Goal: Task Accomplishment & Management: Manage account settings

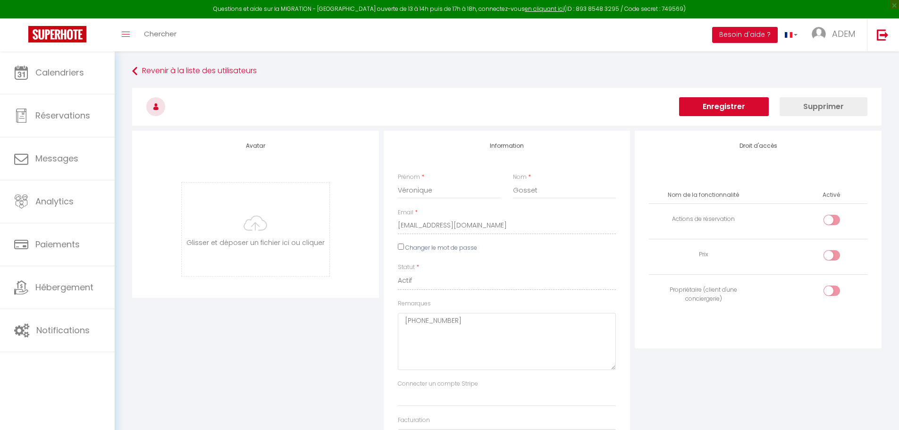
select select
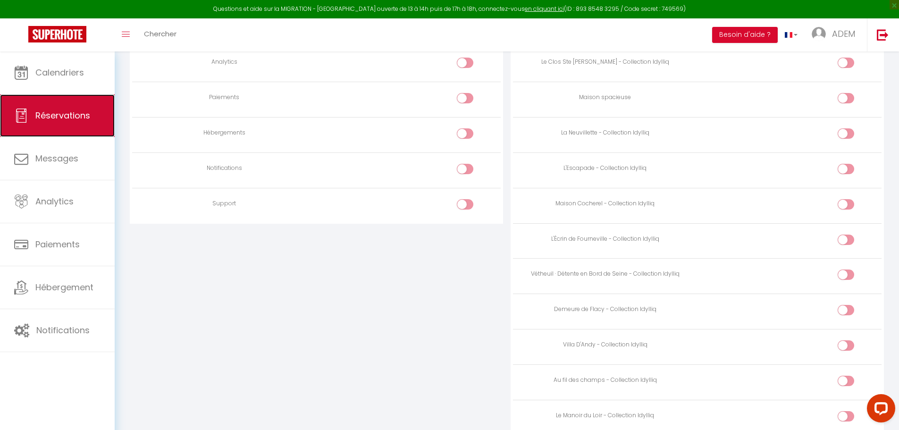
click at [50, 112] on span "Réservations" at bounding box center [62, 115] width 55 height 12
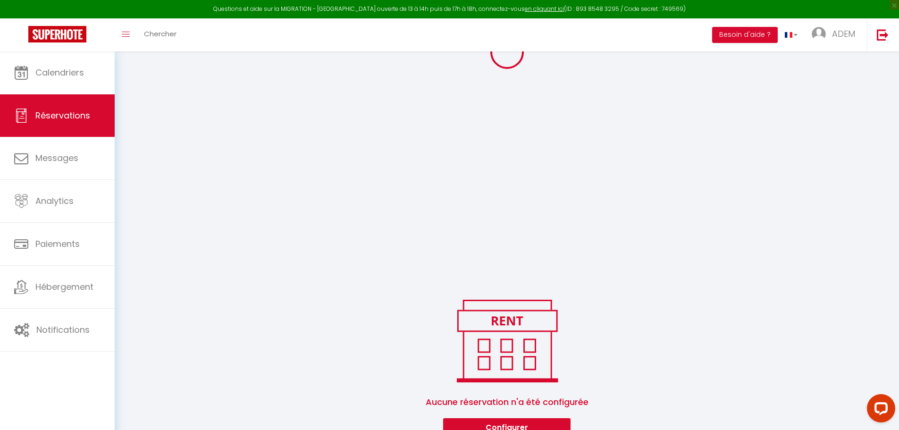
scroll to position [201, 0]
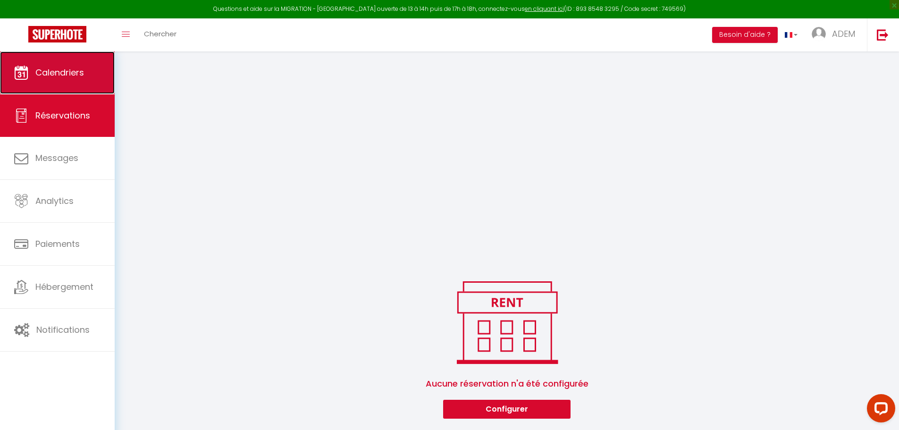
click at [51, 77] on span "Calendriers" at bounding box center [59, 73] width 49 height 12
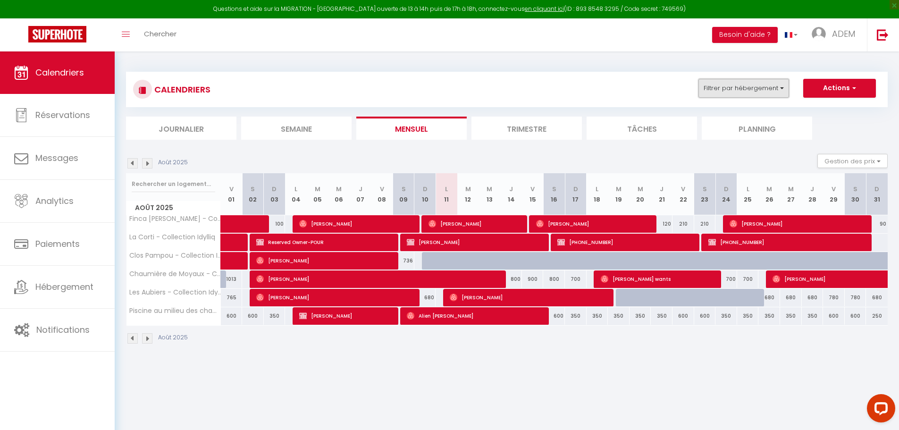
click at [768, 95] on button "Filtrer par hébergement" at bounding box center [743, 88] width 91 height 19
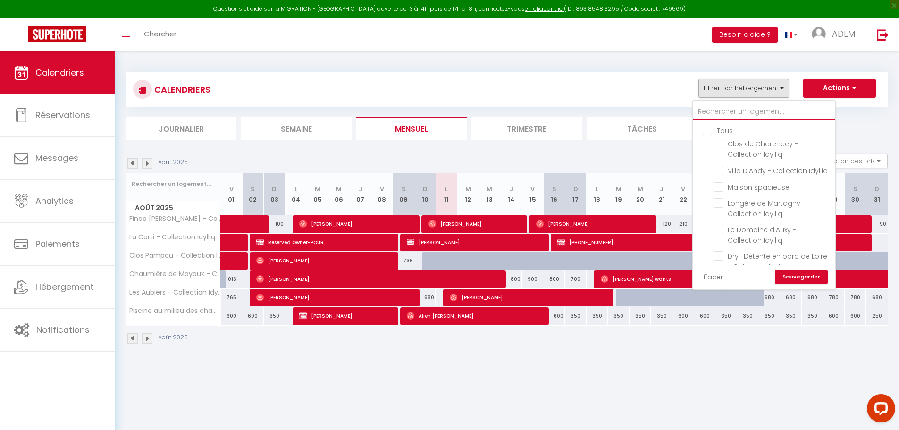
click at [719, 114] on input "text" at bounding box center [764, 111] width 142 height 17
type input "b"
checkbox input "false"
checkbox input "true"
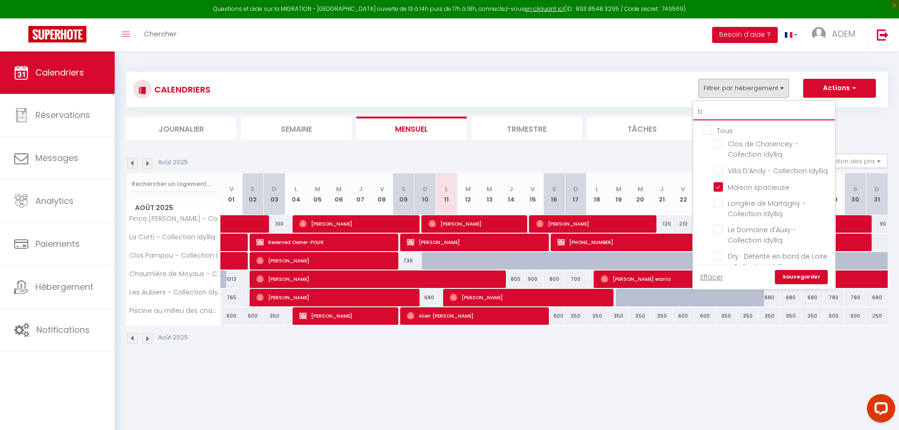
checkbox input "false"
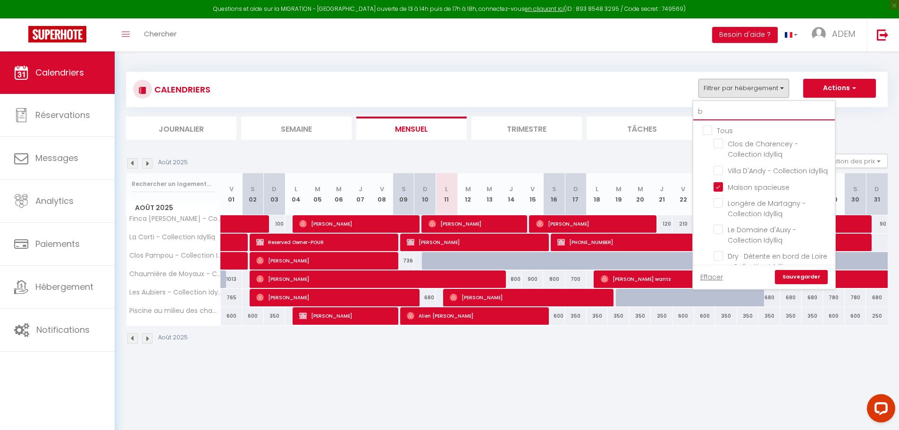
checkbox input "false"
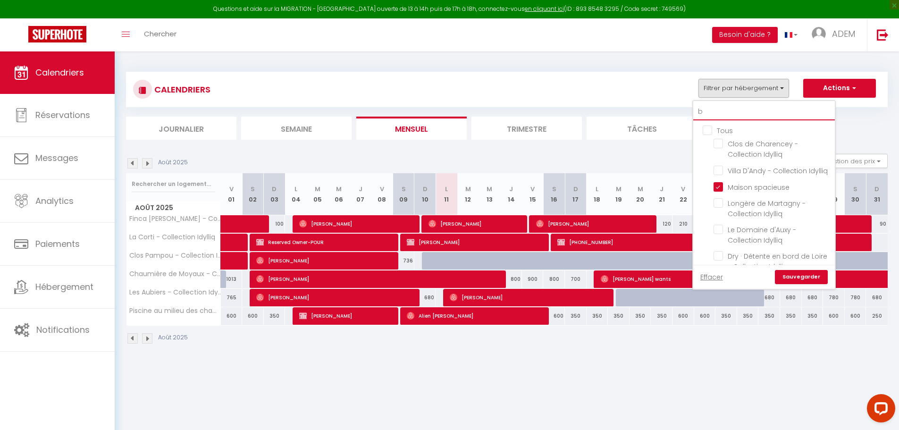
checkbox input "false"
type input "ba"
checkbox input "false"
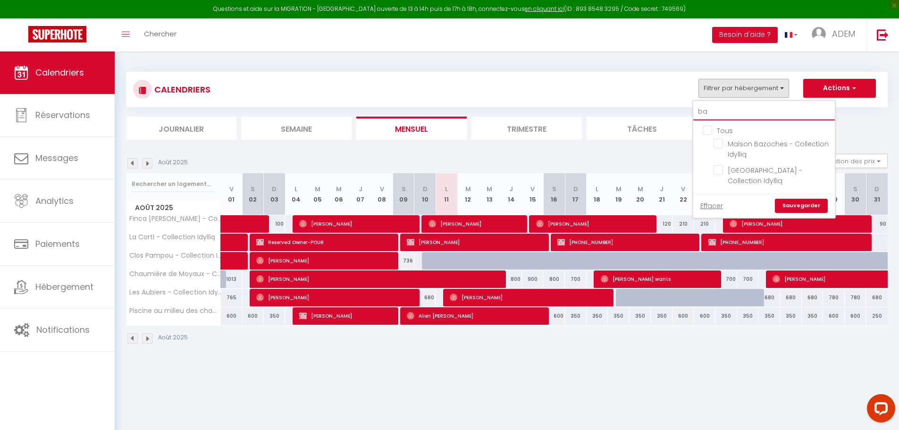
type input "baz"
checkbox input "false"
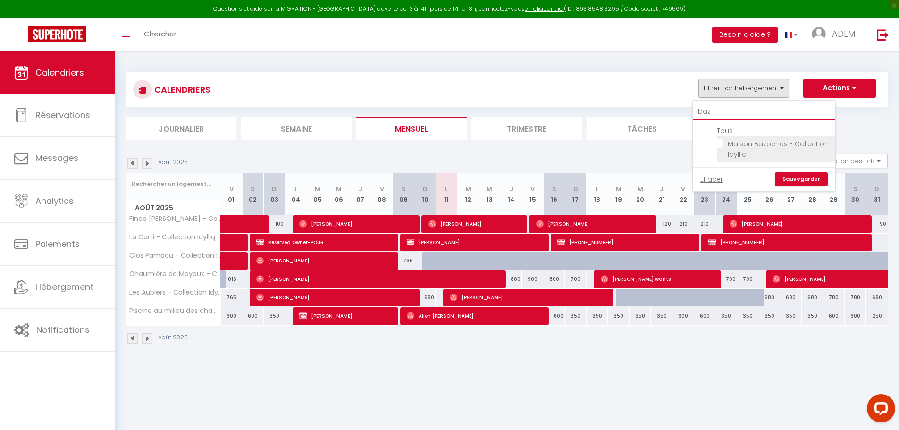
type input "baz"
click at [720, 144] on input "Maison Bazoches - Collection Idylliq" at bounding box center [772, 143] width 118 height 9
checkbox input "true"
click at [786, 175] on link "Sauvegarder" at bounding box center [801, 179] width 53 height 14
select select
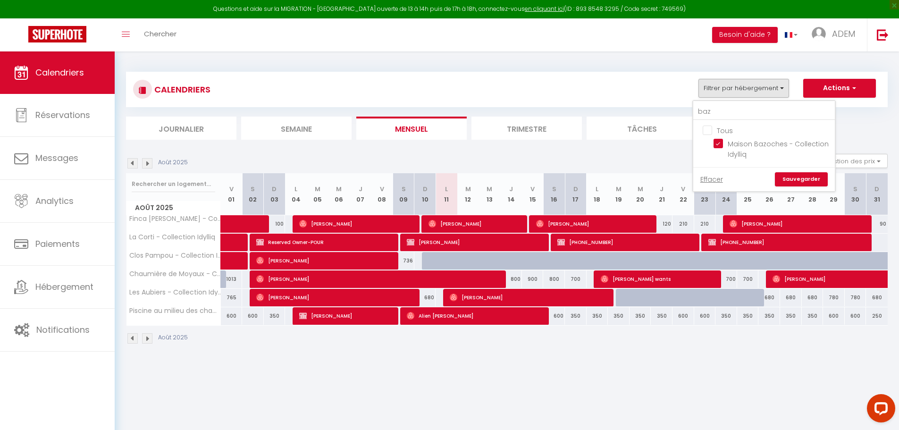
select select
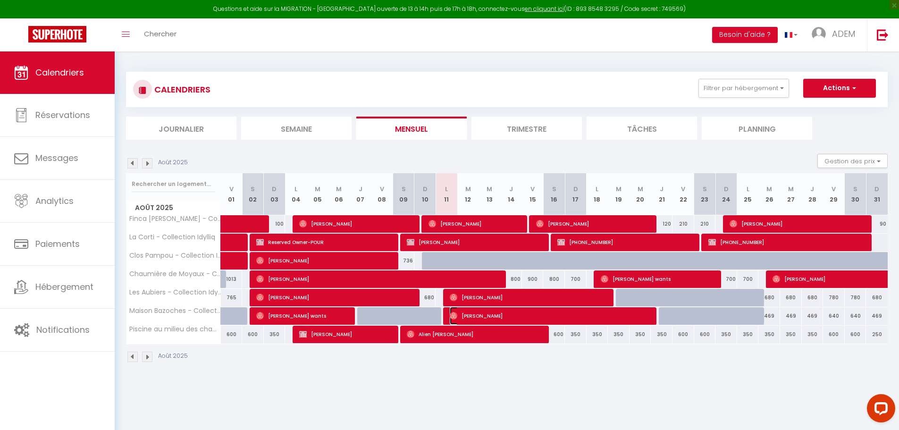
click at [467, 315] on span "[PERSON_NAME]" at bounding box center [551, 316] width 202 height 18
select select "OK"
select select "0"
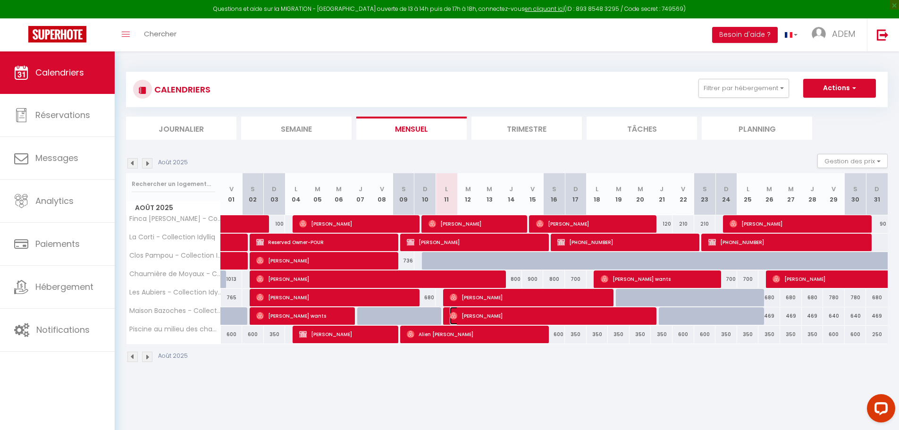
select select "1"
select select
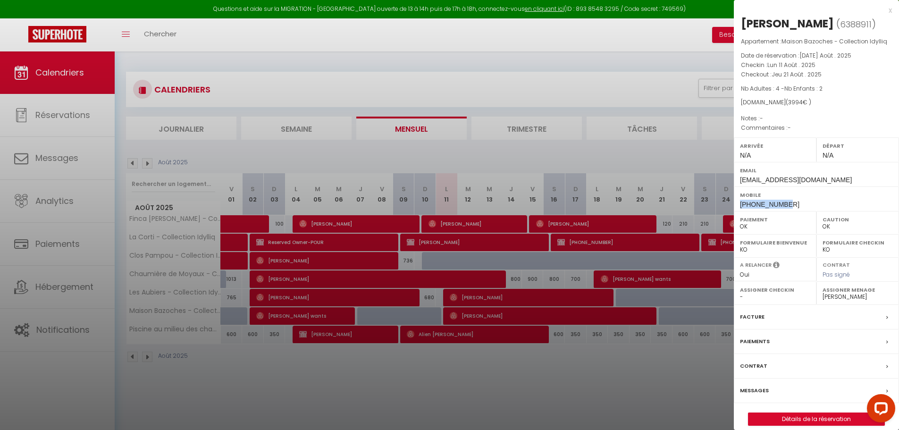
drag, startPoint x: 786, startPoint y: 204, endPoint x: 739, endPoint y: 206, distance: 47.7
click at [739, 206] on div "Mobile [PHONE_NUMBER]" at bounding box center [816, 198] width 165 height 25
copy span "[PHONE_NUMBER]"
click at [371, 396] on div at bounding box center [449, 215] width 899 height 430
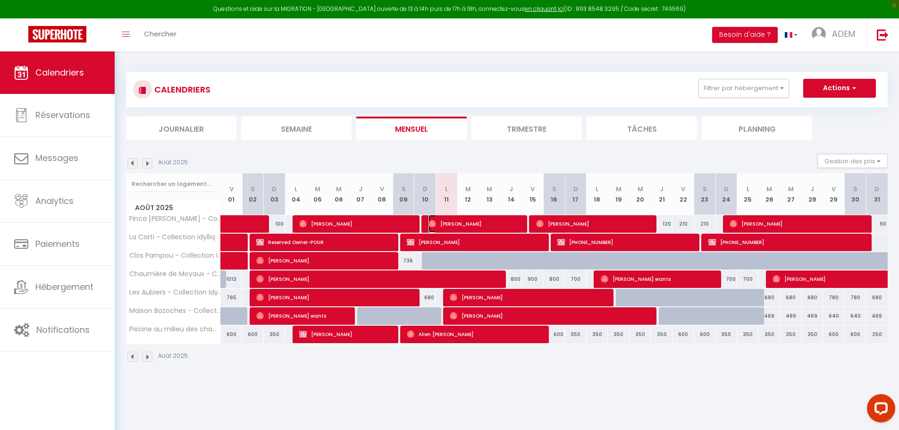
click at [451, 220] on span "[PERSON_NAME]" at bounding box center [475, 224] width 94 height 18
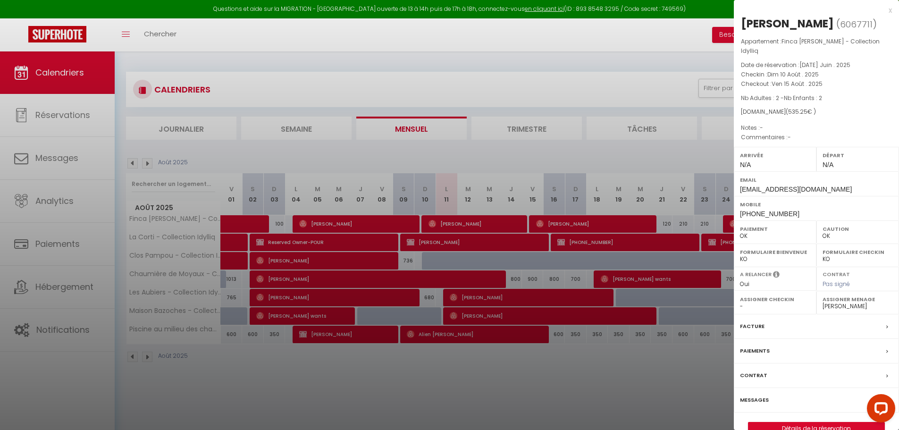
click at [424, 300] on div at bounding box center [449, 215] width 899 height 430
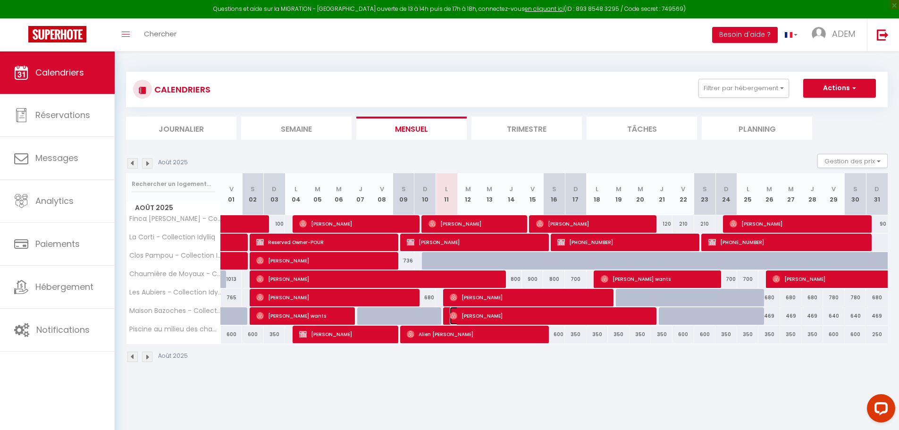
click at [457, 315] on img at bounding box center [454, 316] width 8 height 8
select select "23226"
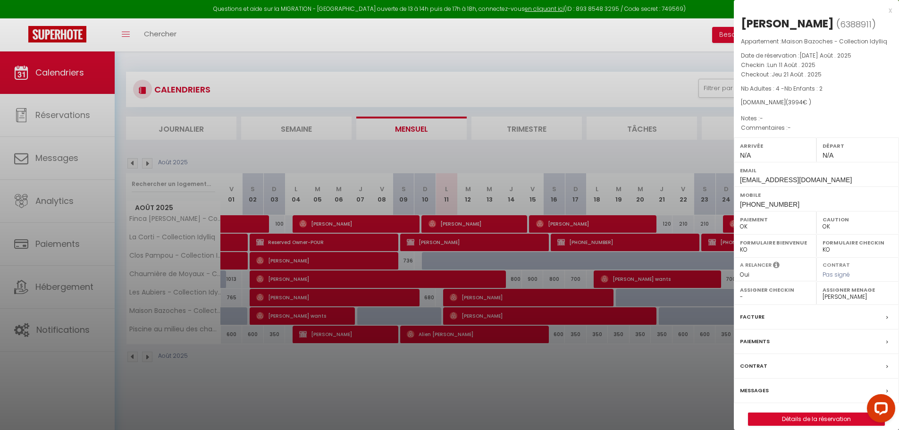
click at [422, 76] on div at bounding box center [449, 215] width 899 height 430
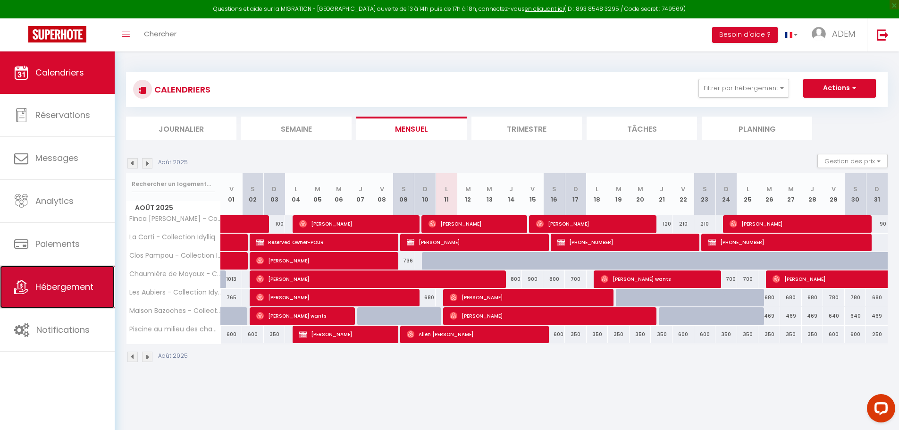
click at [59, 295] on link "Hébergement" at bounding box center [57, 287] width 115 height 42
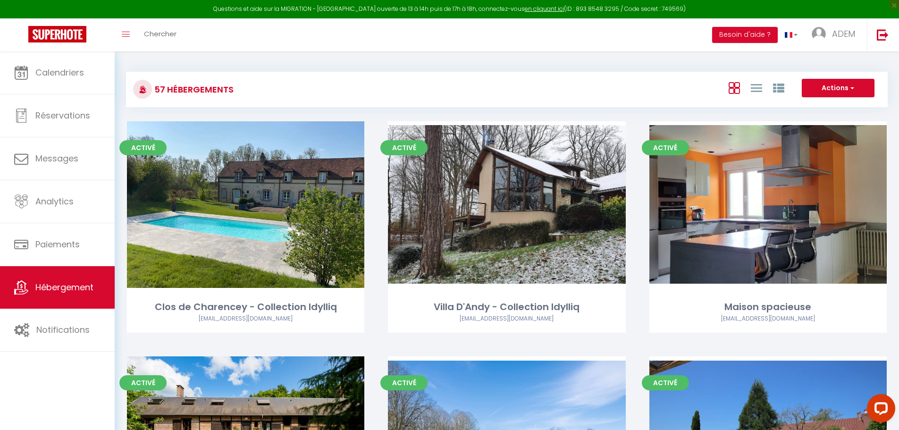
scroll to position [562, 0]
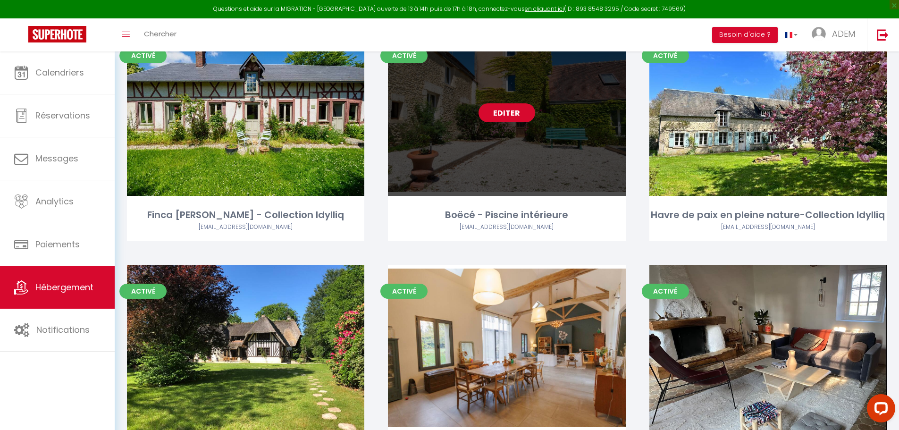
click at [527, 121] on link "Editer" at bounding box center [506, 112] width 57 height 19
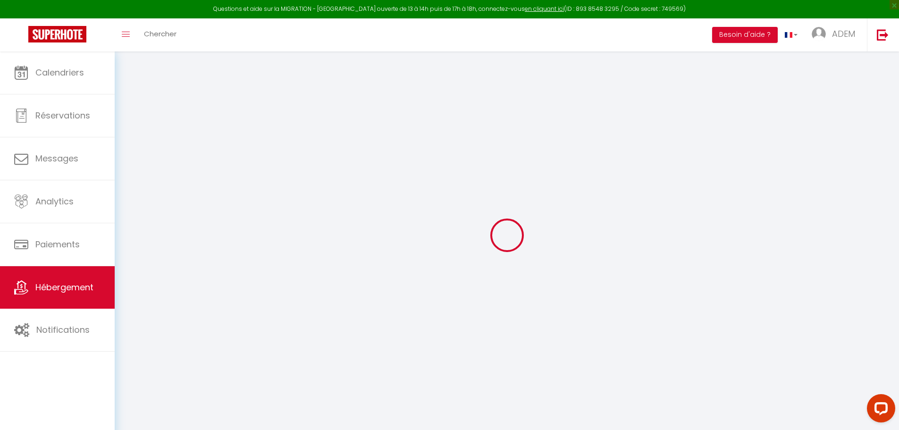
select select
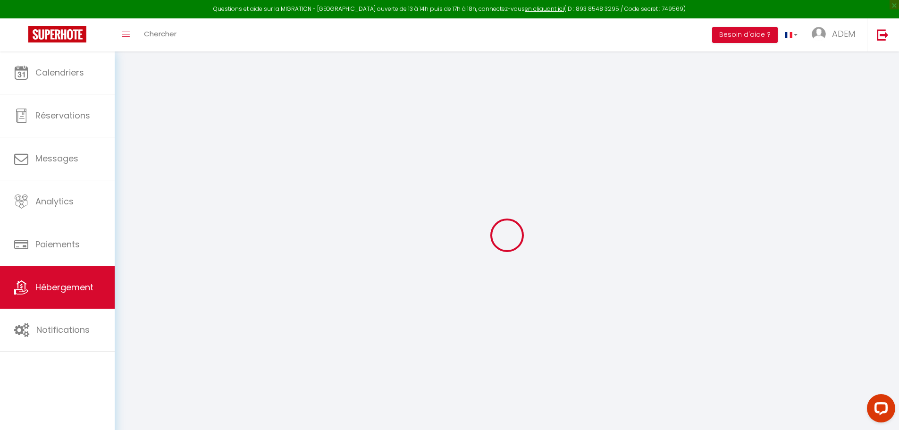
select select
checkbox input "true"
checkbox input "false"
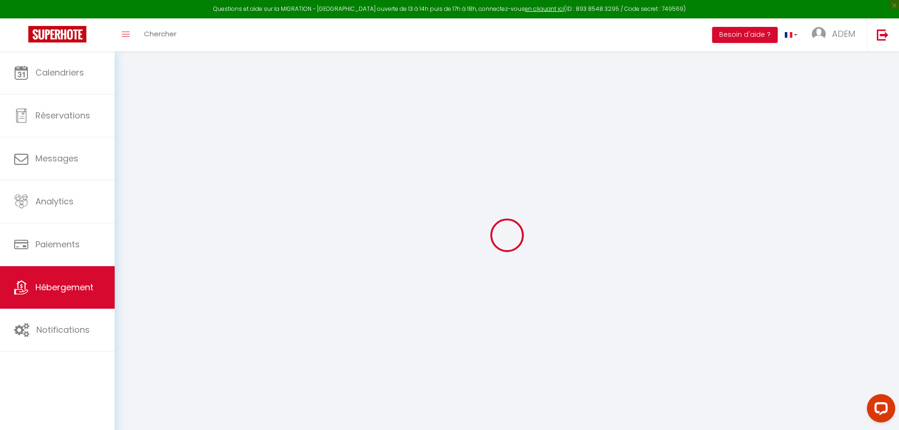
checkbox input "false"
select select
select select "8527-1467351772012575599"
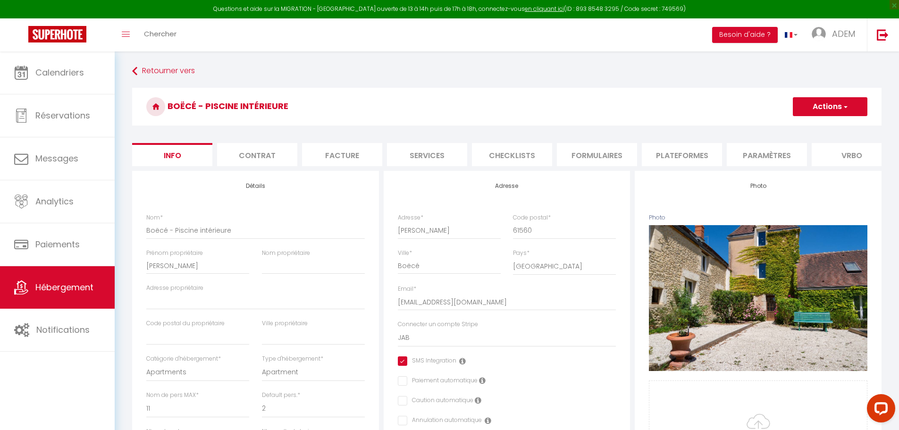
click at [683, 153] on li "Plateformes" at bounding box center [682, 154] width 80 height 23
select select
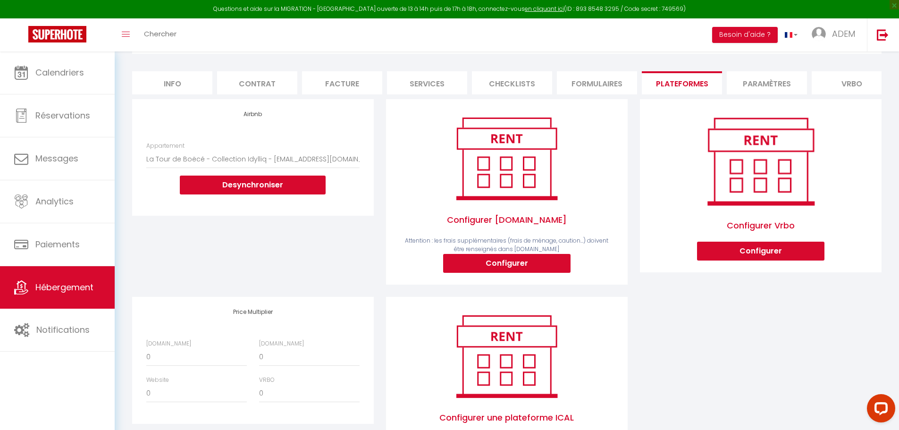
scroll to position [94, 0]
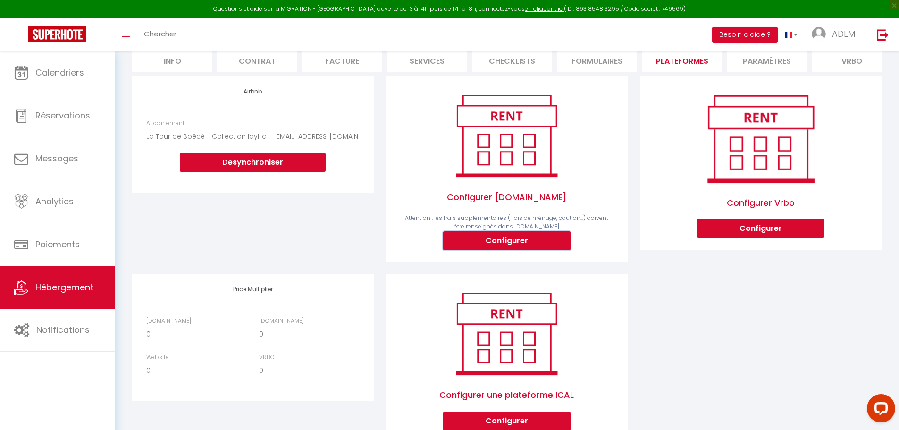
click at [507, 250] on button "Configurer" at bounding box center [506, 240] width 127 height 19
select select
type input "[EMAIL_ADDRESS][DOMAIN_NAME]"
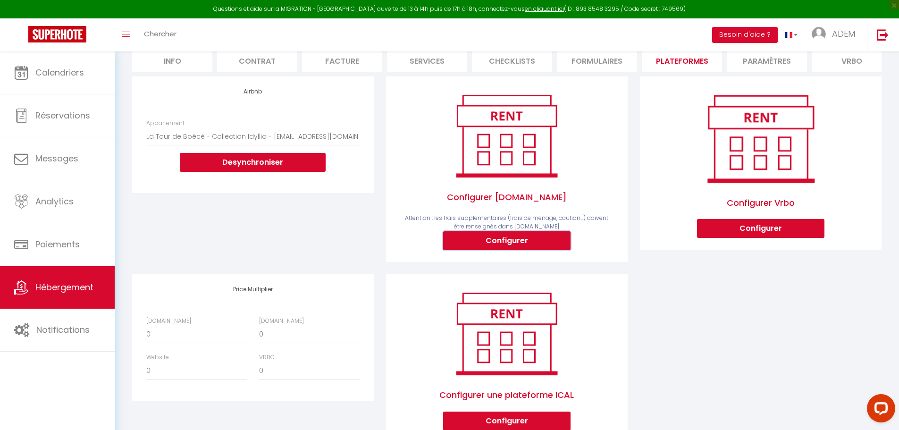
select select
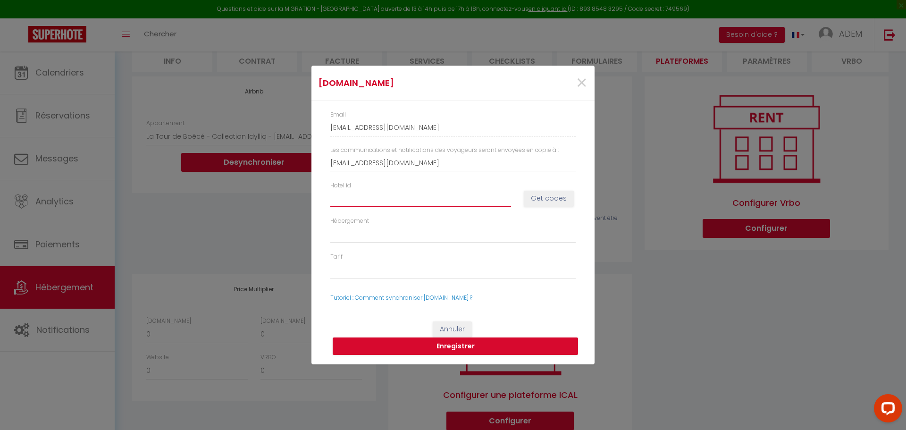
click at [376, 205] on input "Hotel id" at bounding box center [420, 198] width 181 height 17
paste input "14720901"
type input "14720901"
select select
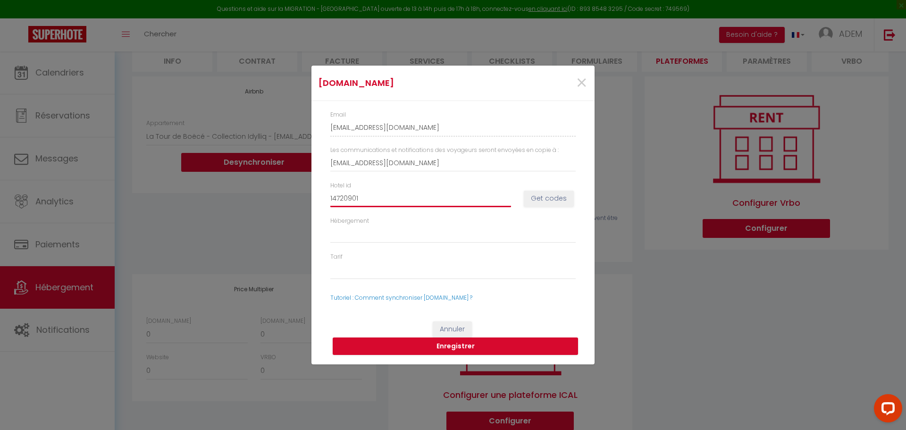
type input "14720901"
click at [541, 199] on button "Get codes" at bounding box center [549, 199] width 50 height 16
select select
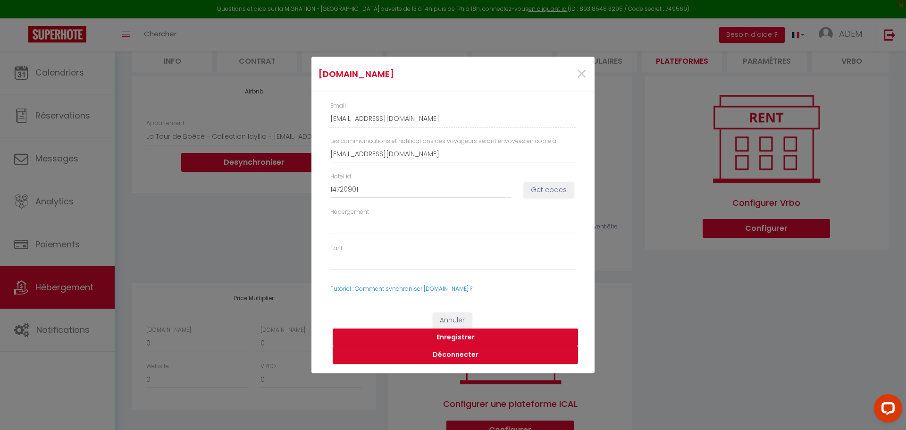
click at [404, 335] on button "Enregistrer" at bounding box center [455, 337] width 245 height 18
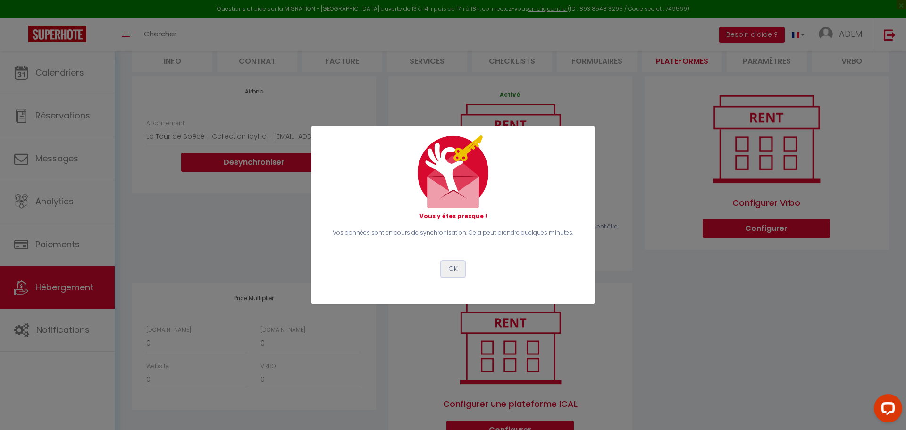
click at [454, 267] on button "OK" at bounding box center [453, 269] width 24 height 16
